Goal: Find specific page/section: Find specific page/section

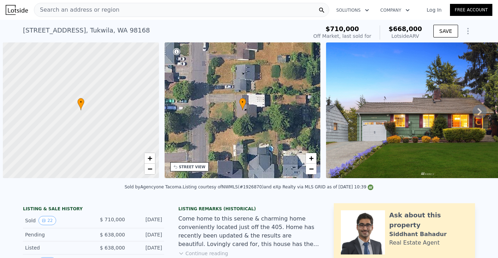
click at [244, 13] on div "Search an address or region" at bounding box center [181, 10] width 295 height 14
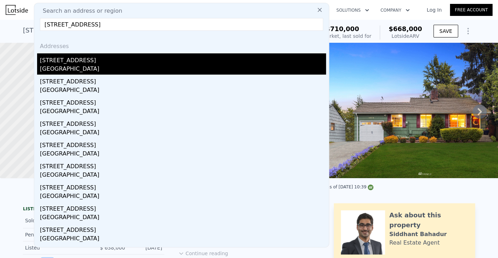
type input "[STREET_ADDRESS]"
click at [105, 70] on div "[GEOGRAPHIC_DATA]" at bounding box center [183, 70] width 286 height 10
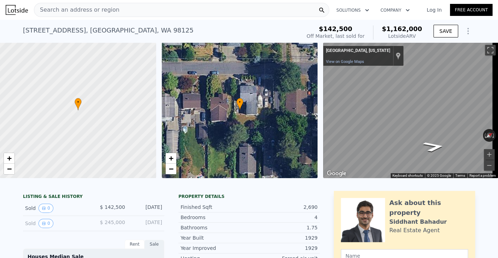
click at [192, 10] on div "Search an address or region" at bounding box center [181, 10] width 295 height 14
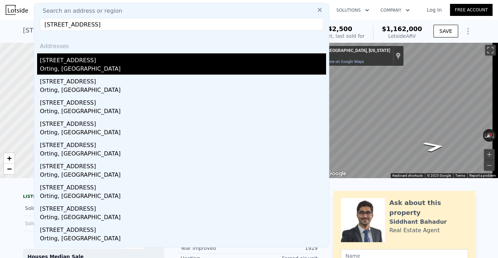
type input "[STREET_ADDRESS]"
click at [121, 68] on div "Orting, [GEOGRAPHIC_DATA]" at bounding box center [183, 70] width 286 height 10
